Goal: Information Seeking & Learning: Find specific fact

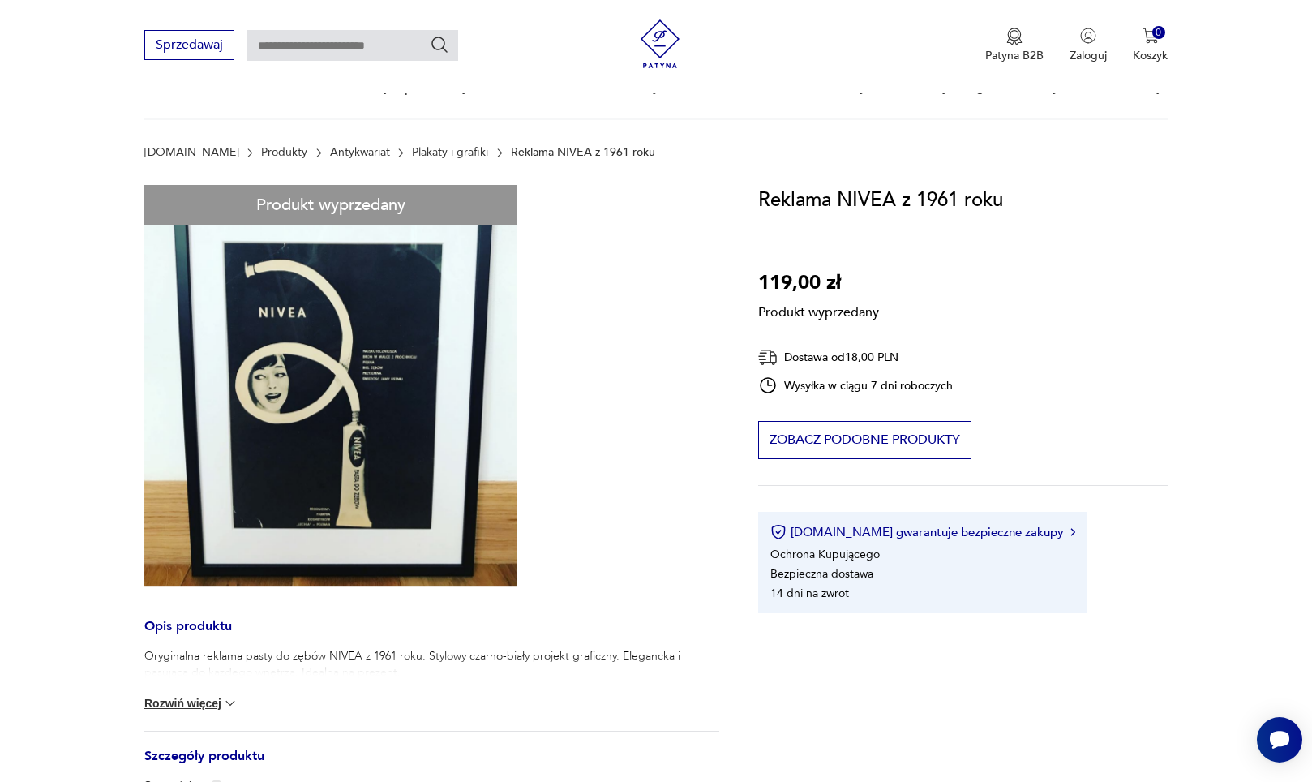
scroll to position [414, 0]
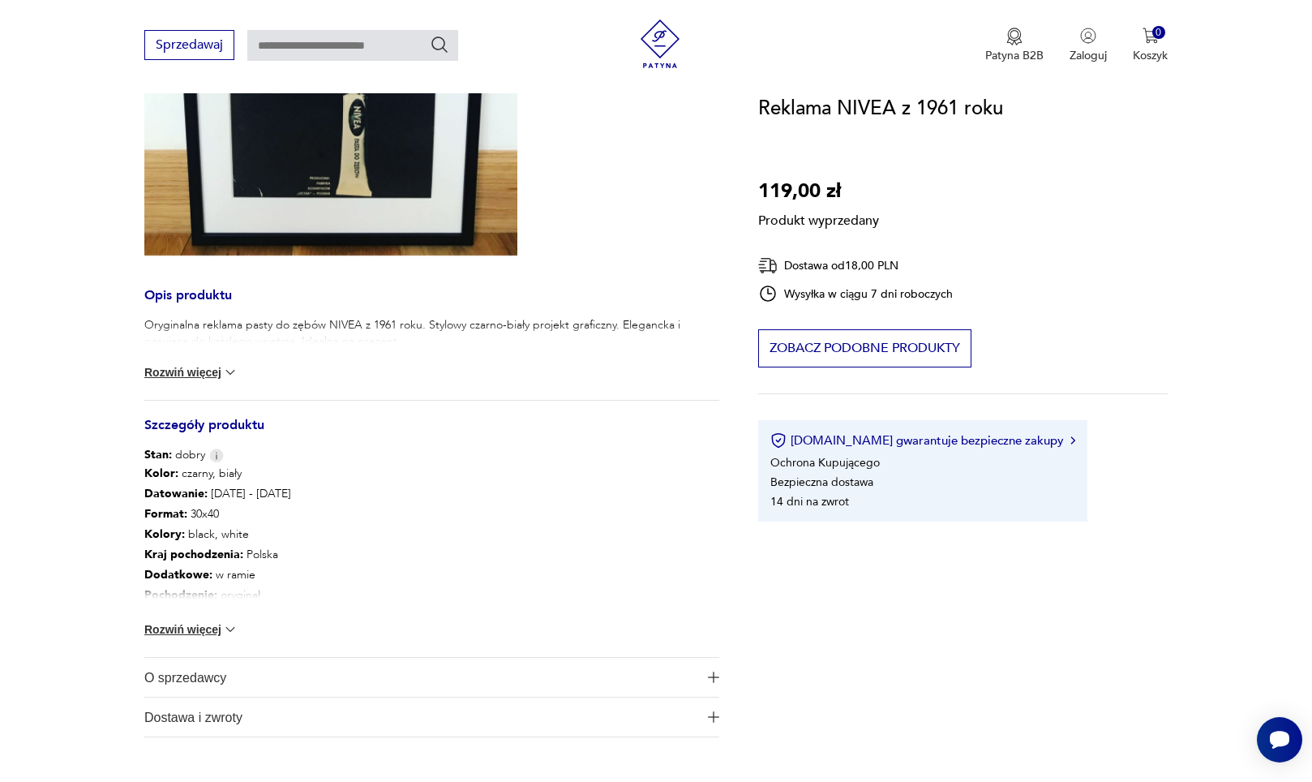
click at [178, 365] on button "Rozwiń więcej" at bounding box center [191, 372] width 94 height 16
click at [178, 367] on img at bounding box center [179, 374] width 16 height 16
click at [178, 367] on button "Rozwiń więcej" at bounding box center [191, 372] width 94 height 16
click at [352, 325] on p "Oryginalna reklama pasty do zębów NIVEA z 1961 roku. Stylowy czarno-biały proje…" at bounding box center [431, 333] width 575 height 32
drag, startPoint x: 352, startPoint y: 325, endPoint x: 379, endPoint y: 325, distance: 26.8
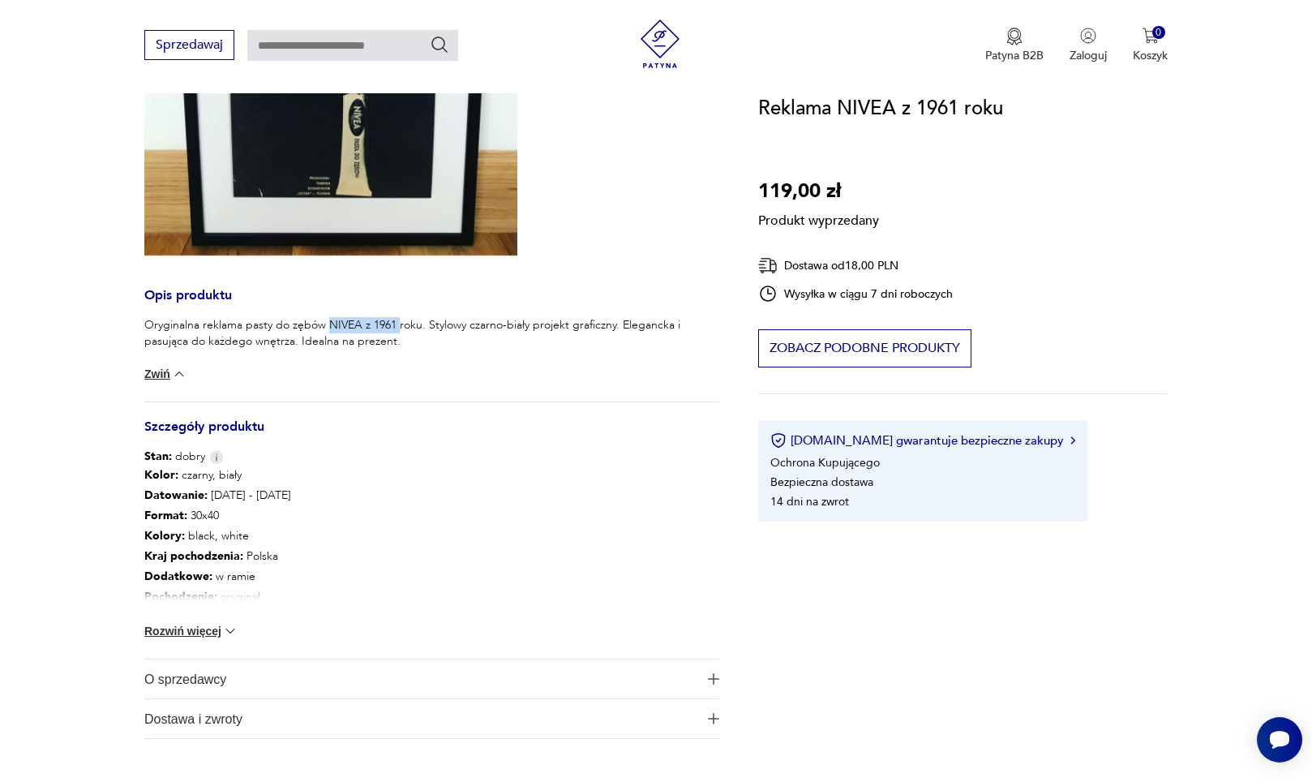
click at [379, 325] on p "Oryginalna reklama pasty do zębów NIVEA z 1961 roku. Stylowy czarno-biały proje…" at bounding box center [431, 333] width 575 height 32
copy p "NIVEA z 1961"
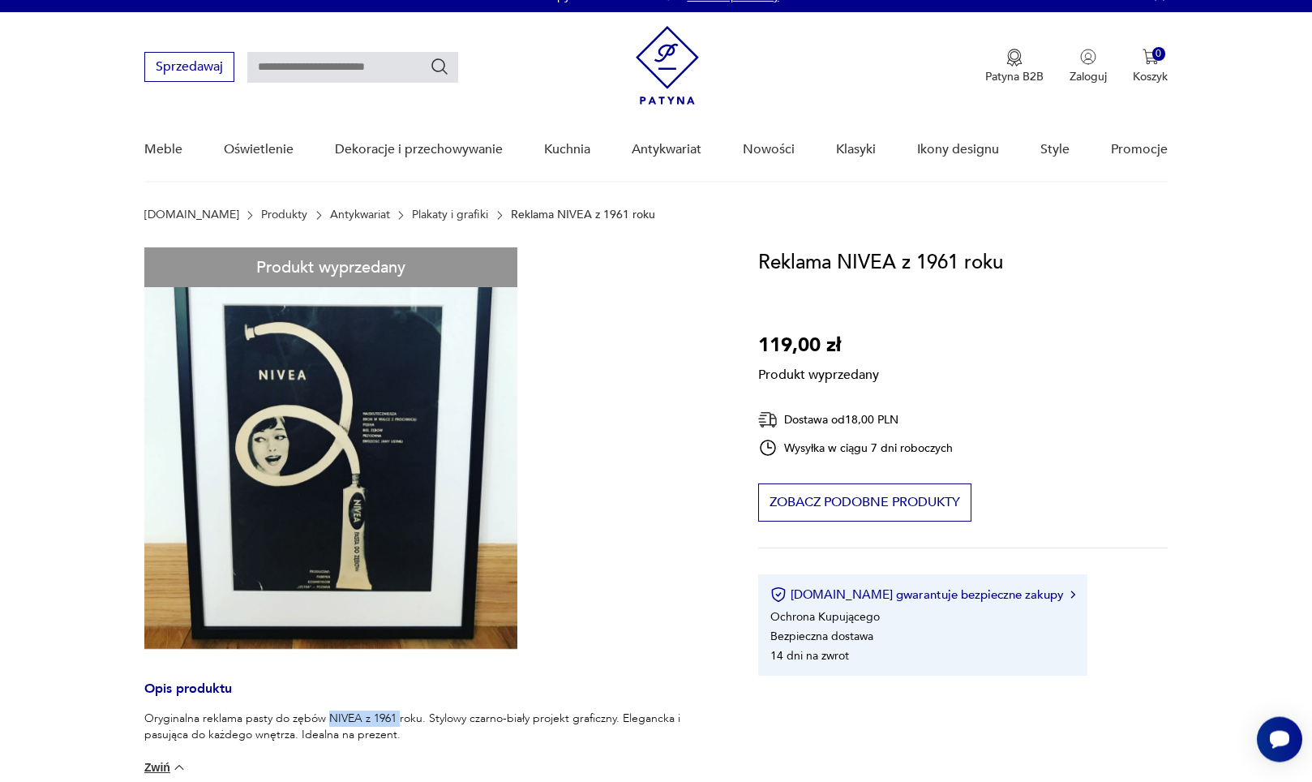
scroll to position [0, 0]
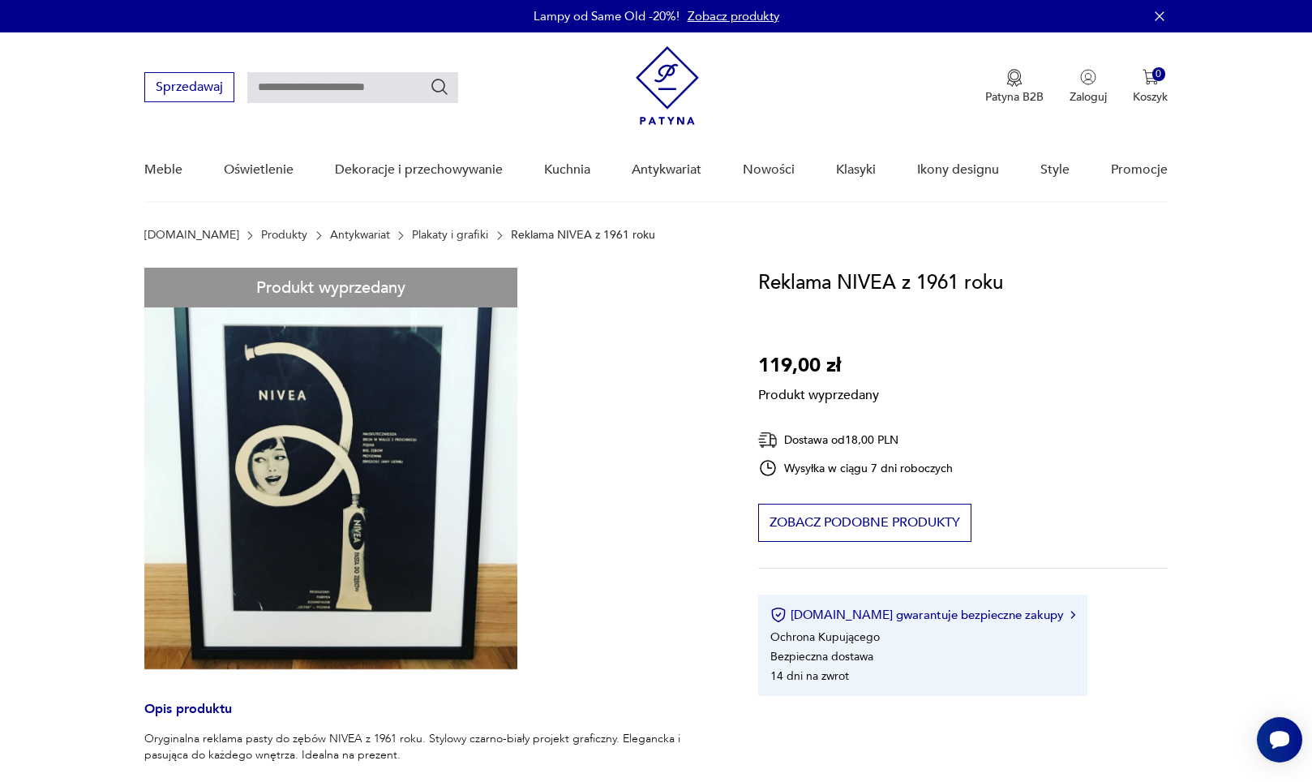
click at [748, 267] on section "[DOMAIN_NAME] Produkty Antykwariat Plakaty i grafiki Reklama NIVEA z 1961 roku" at bounding box center [656, 248] width 1312 height 39
click at [769, 280] on h1 "Reklama NIVEA z 1961 roku" at bounding box center [880, 283] width 245 height 31
drag, startPoint x: 769, startPoint y: 280, endPoint x: 957, endPoint y: 281, distance: 188.1
click at [957, 281] on h1 "Reklama NIVEA z 1961 roku" at bounding box center [880, 283] width 245 height 31
click at [859, 292] on h1 "Reklama NIVEA z 1961 roku" at bounding box center [880, 283] width 245 height 31
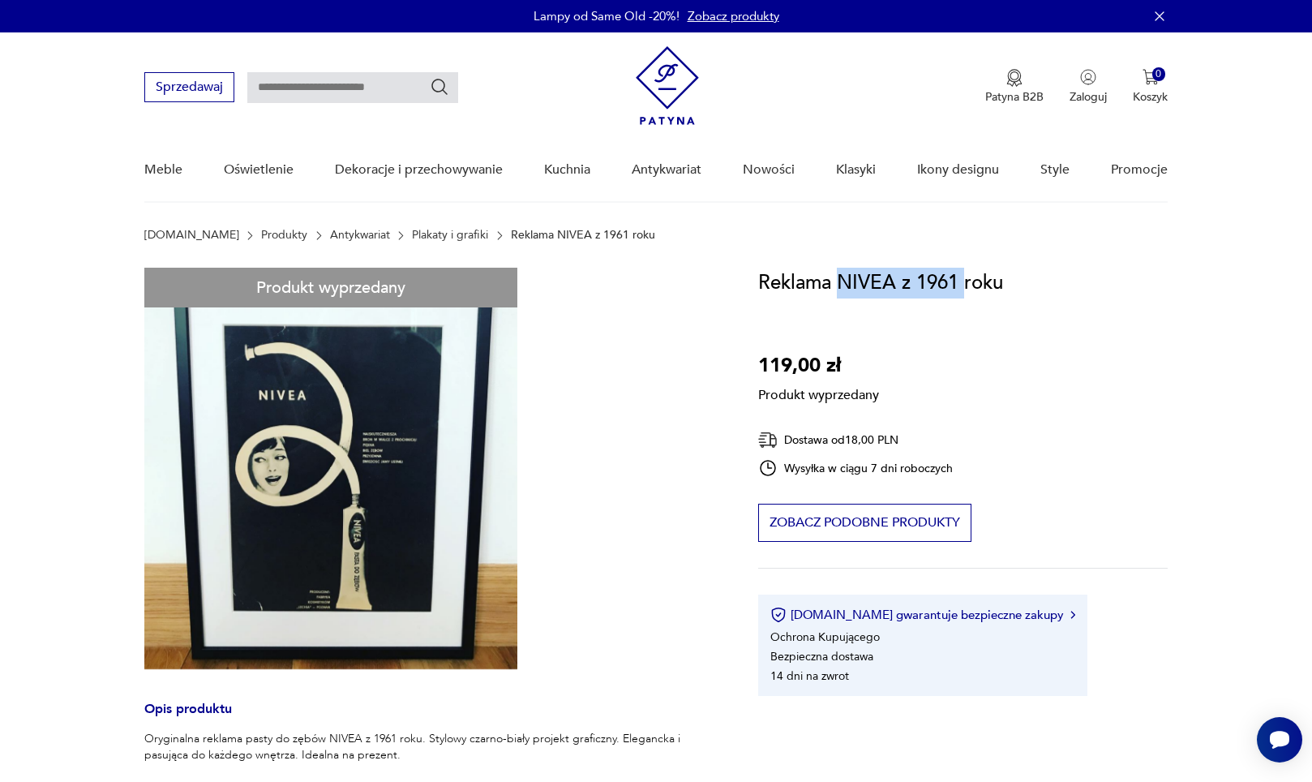
drag, startPoint x: 859, startPoint y: 292, endPoint x: 930, endPoint y: 280, distance: 72.4
click at [930, 280] on h1 "Reklama NIVEA z 1961 roku" at bounding box center [880, 283] width 245 height 31
copy h1 "NIVEA z 1961"
